Goal: Information Seeking & Learning: Learn about a topic

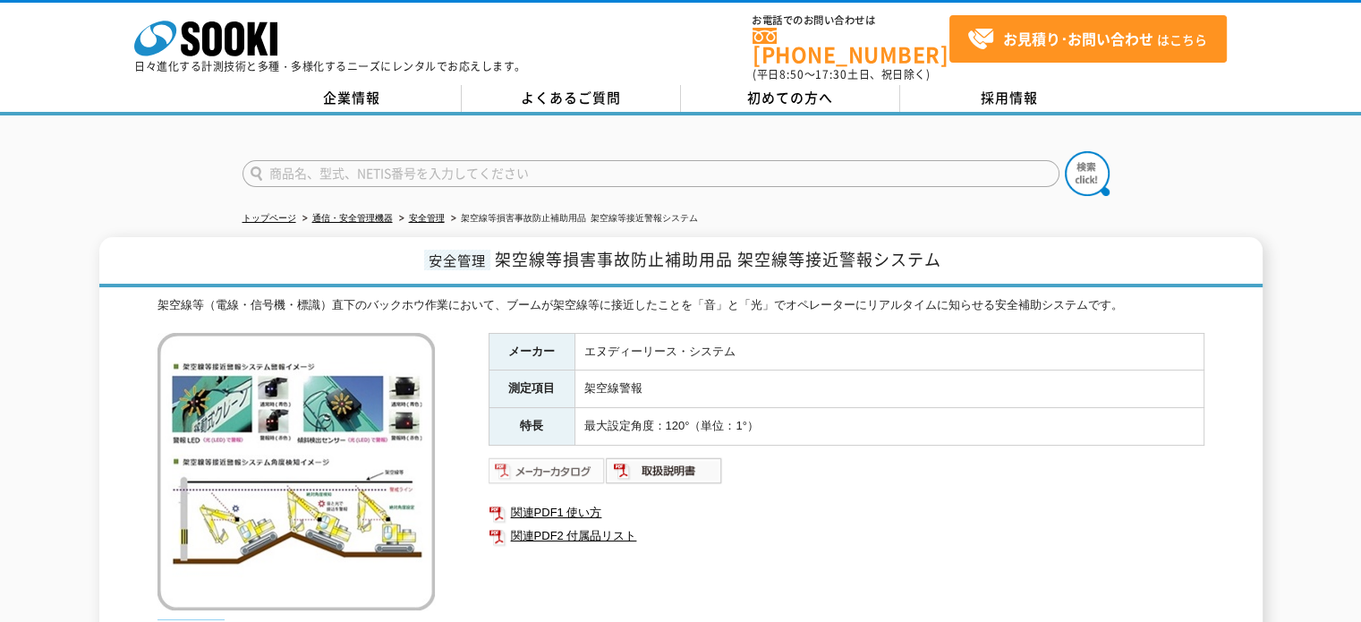
click at [551, 464] on img at bounding box center [547, 470] width 117 height 29
click at [657, 457] on img at bounding box center [664, 470] width 117 height 29
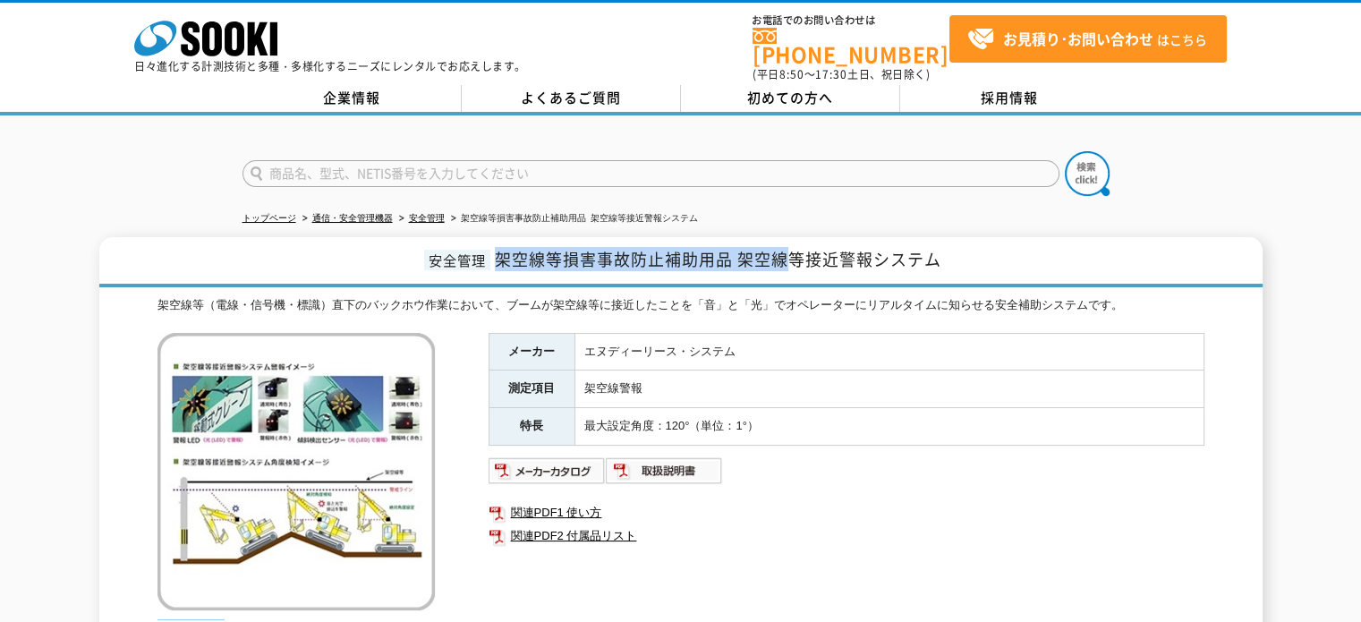
drag, startPoint x: 499, startPoint y: 246, endPoint x: 785, endPoint y: 263, distance: 286.0
click at [785, 263] on h1 "安全管理 架空線等損害事故防止補助用品 架空線等接近警報システム" at bounding box center [680, 262] width 1163 height 50
click at [940, 260] on h1 "安全管理 架空線等損害事故防止補助用品 架空線等接近警報システム" at bounding box center [680, 262] width 1163 height 50
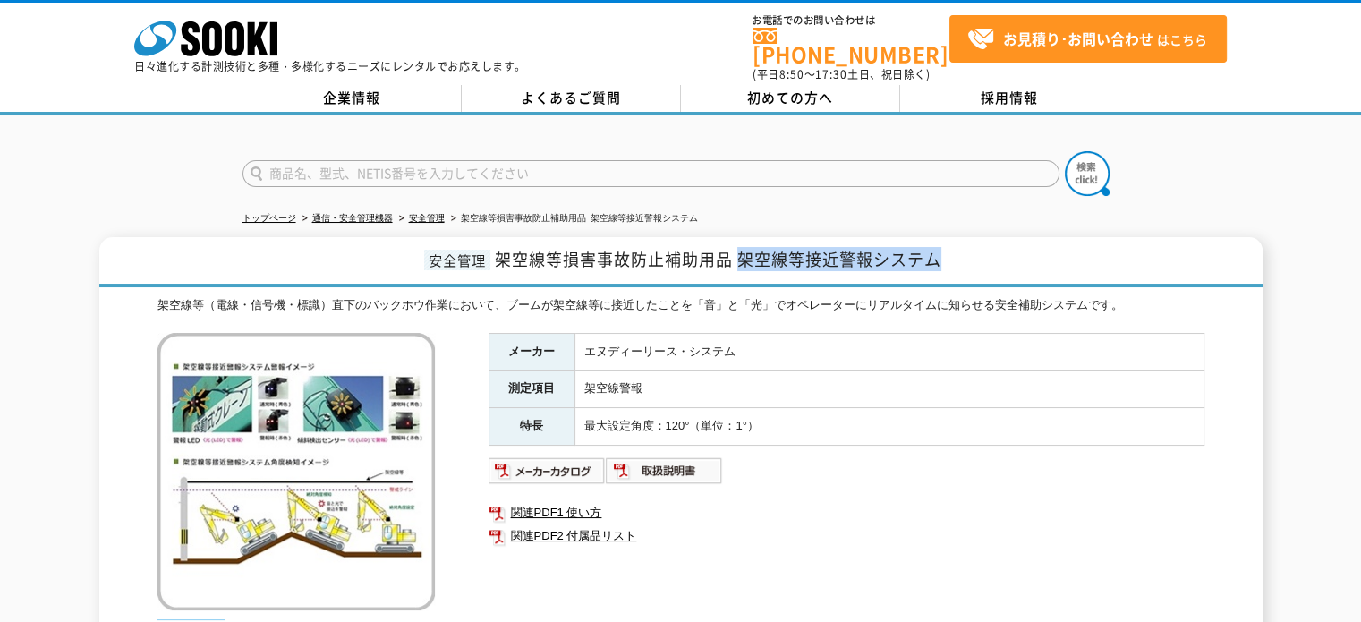
drag, startPoint x: 955, startPoint y: 251, endPoint x: 745, endPoint y: 253, distance: 210.3
click at [745, 253] on h1 "安全管理 架空線等損害事故防止補助用品 架空線等接近警報システム" at bounding box center [680, 262] width 1163 height 50
copy span "架空線等接近警報システム"
